Goal: Check status: Check status

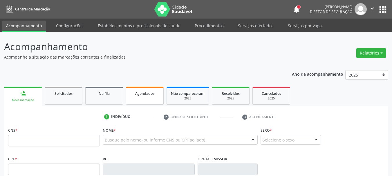
click at [146, 95] on span "Agendados" at bounding box center [144, 93] width 19 height 5
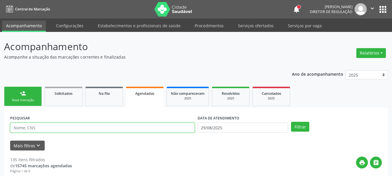
click at [42, 127] on input "text" at bounding box center [102, 128] width 185 height 10
type input "luana"
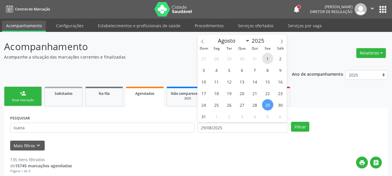
click at [266, 57] on span "1" at bounding box center [267, 58] width 11 height 11
type input "[DATE]"
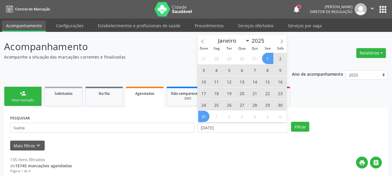
click at [205, 116] on span "31" at bounding box center [203, 116] width 11 height 11
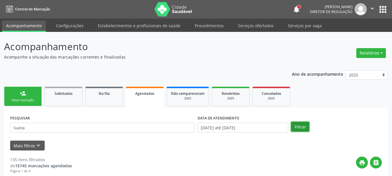
click at [302, 127] on button "Filtrar" at bounding box center [300, 127] width 18 height 10
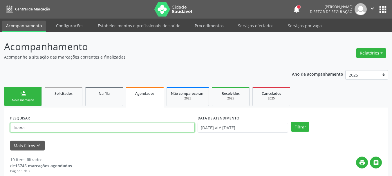
click at [89, 130] on input "luana" at bounding box center [102, 128] width 185 height 10
type input "[PERSON_NAME]"
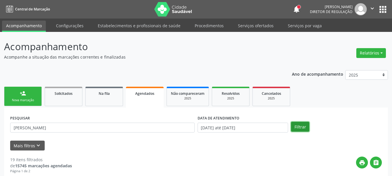
click at [303, 127] on button "Filtrar" at bounding box center [300, 127] width 18 height 10
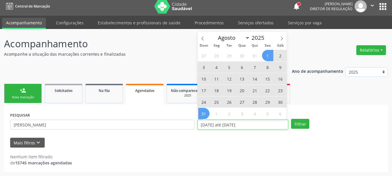
click at [267, 127] on input "[DATE] até [DATE]" at bounding box center [243, 125] width 91 height 10
click at [202, 38] on icon at bounding box center [202, 39] width 2 height 4
select select "6"
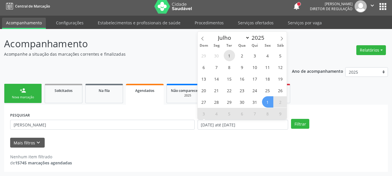
click at [229, 58] on span "1" at bounding box center [229, 55] width 11 height 11
type input "[DATE]"
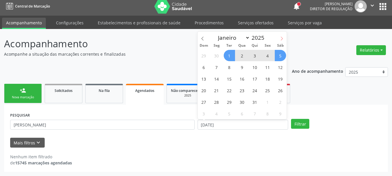
click at [283, 38] on icon at bounding box center [282, 39] width 4 height 4
select select "7"
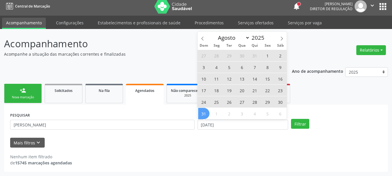
click at [202, 113] on span "31" at bounding box center [203, 113] width 11 height 11
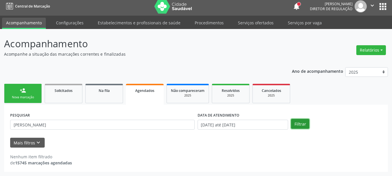
click at [302, 123] on button "Filtrar" at bounding box center [300, 124] width 18 height 10
click at [372, 6] on icon "" at bounding box center [372, 5] width 6 height 6
